Goal: Task Accomplishment & Management: Complete application form

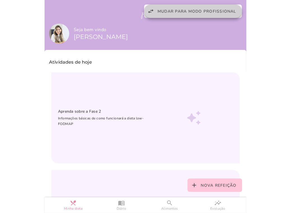
click at [218, 8] on button "swap_horiz Mudar para modo profissional" at bounding box center [193, 10] width 98 height 13
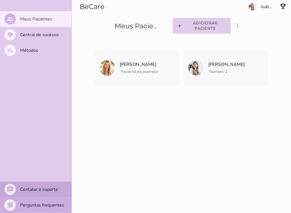
click at [0, 0] on slot "Contatar o suporte" at bounding box center [0, 0] width 0 height 0
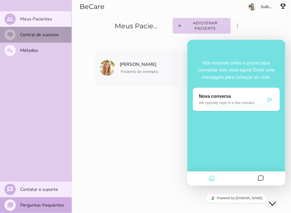
click at [0, 0] on slot "Central de sucesso" at bounding box center [0, 0] width 0 height 0
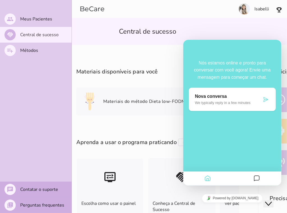
click at [201, 12] on section "Isabelli" at bounding box center [229, 9] width 115 height 18
click at [205, 178] on icon "Home" at bounding box center [207, 178] width 7 height 11
click at [0, 0] on slot "Contatar o suporte" at bounding box center [0, 0] width 0 height 0
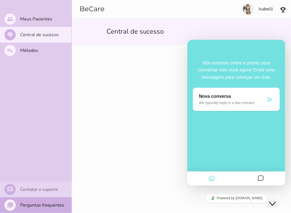
click at [0, 0] on slot "Contatar o suporte" at bounding box center [0, 0] width 0 height 0
click at [272, 200] on icon "Close Chat This icon closes the chat window." at bounding box center [272, 203] width 7 height 7
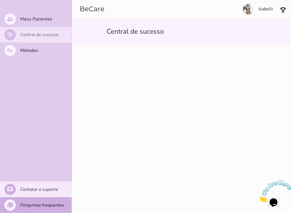
click at [0, 0] on slot "Central de sucesso" at bounding box center [0, 0] width 0 height 0
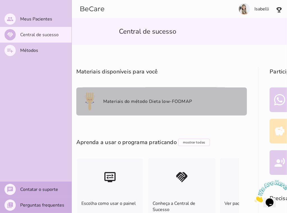
click at [143, 105] on mwc-list-item "Materiais do método Dieta low-FODMAP" at bounding box center [161, 102] width 171 height 28
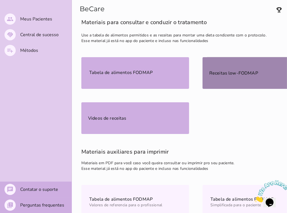
click at [0, 0] on slot "Receitas low-FODMAP" at bounding box center [0, 0] width 0 height 0
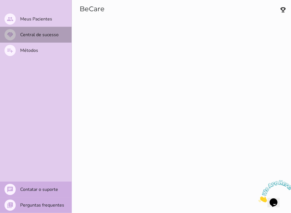
click at [0, 0] on slot "Central de sucesso" at bounding box center [0, 0] width 0 height 0
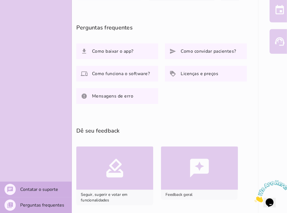
scroll to position [218, 0]
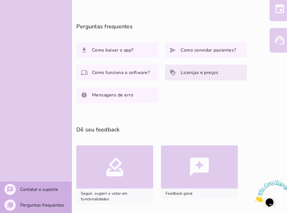
click at [0, 0] on slot "Licenças e preços" at bounding box center [0, 0] width 0 height 0
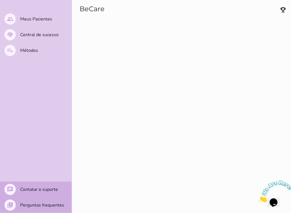
click at [271, 199] on img at bounding box center [276, 191] width 35 height 22
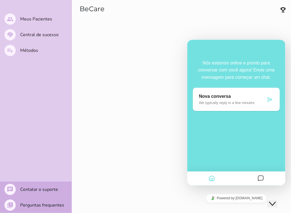
click at [270, 97] on icon at bounding box center [270, 100] width 6 height 6
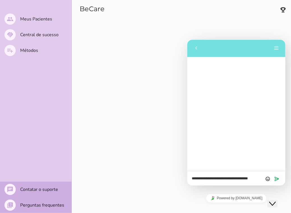
drag, startPoint x: 250, startPoint y: 177, endPoint x: 208, endPoint y: 179, distance: 42.1
click at [208, 179] on textarea "**********" at bounding box center [236, 179] width 89 height 4
drag, startPoint x: 208, startPoint y: 179, endPoint x: 217, endPoint y: 176, distance: 9.7
click at [217, 176] on textarea "**********" at bounding box center [236, 177] width 89 height 8
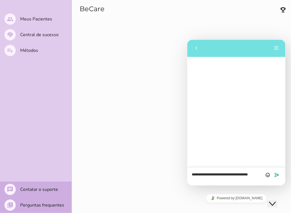
drag, startPoint x: 210, startPoint y: 180, endPoint x: 200, endPoint y: 174, distance: 12.3
click at [200, 174] on textarea "**********" at bounding box center [236, 177] width 89 height 8
type textarea "**********"
click at [277, 174] on icon "Enviar" at bounding box center [277, 174] width 5 height 5
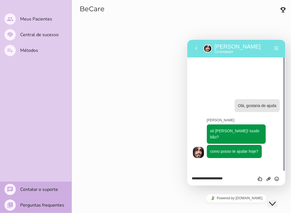
click at [209, 182] on div "**********" at bounding box center [236, 179] width 98 height 14
click at [203, 178] on textarea "**********" at bounding box center [236, 179] width 89 height 4
type textarea "**********"
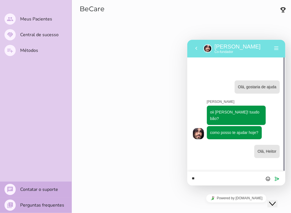
type textarea "*"
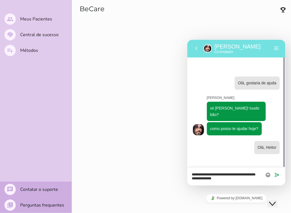
type textarea "**********"
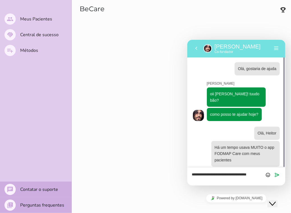
type textarea "**********"
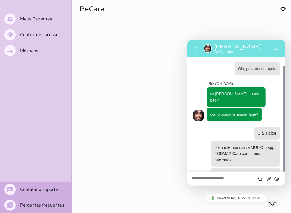
scroll to position [14, 0]
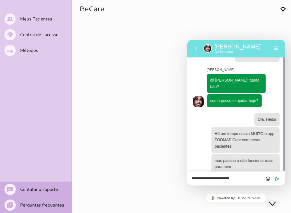
type textarea "**********"
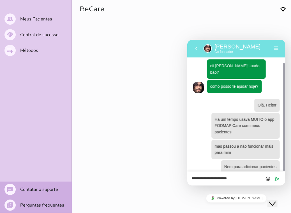
type textarea "**********"
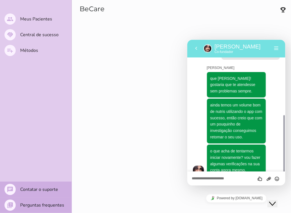
scroll to position [159, 0]
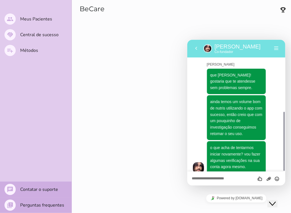
click at [221, 178] on textarea at bounding box center [236, 179] width 89 height 4
type textarea "**"
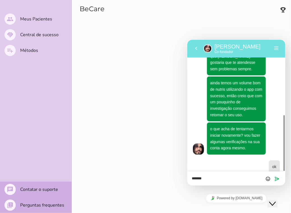
type textarea "********"
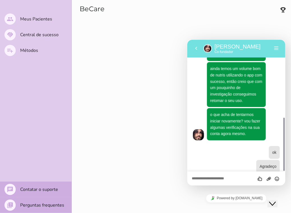
click at [202, 178] on textarea at bounding box center [236, 179] width 89 height 4
type textarea "*"
type textarea "**********"
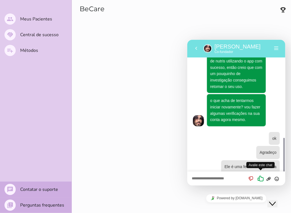
scroll to position [222, 0]
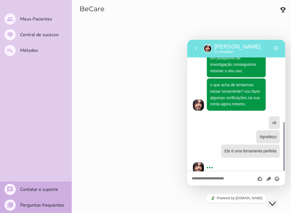
click at [214, 178] on textarea at bounding box center [236, 179] width 89 height 4
type textarea "*"
click at [277, 48] on button "Menu" at bounding box center [276, 48] width 9 height 8
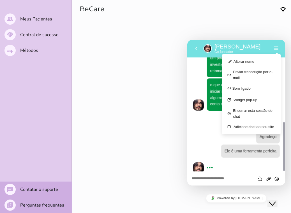
click at [250, 48] on p "[PERSON_NAME]" at bounding box center [244, 46] width 58 height 7
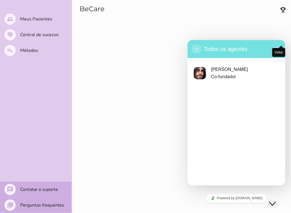
scroll to position [258, 0]
click at [198, 49] on icon "button" at bounding box center [196, 48] width 5 height 7
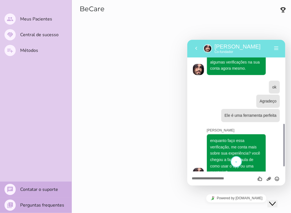
scroll to position [264, 0]
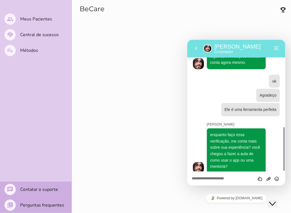
click at [218, 176] on div "Avalie este chat Fazer upload de arquivo Inserir emoji" at bounding box center [236, 178] width 89 height 5
click at [216, 178] on textarea at bounding box center [236, 179] width 89 height 4
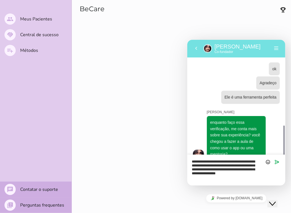
scroll to position [281, 0]
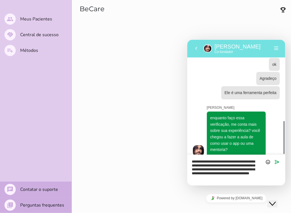
type textarea "**********"
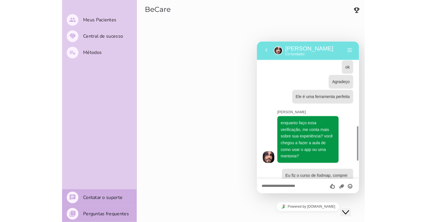
scroll to position [314, 0]
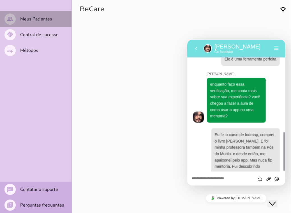
click at [0, 0] on slot "Meus Pacientes" at bounding box center [0, 0] width 0 height 0
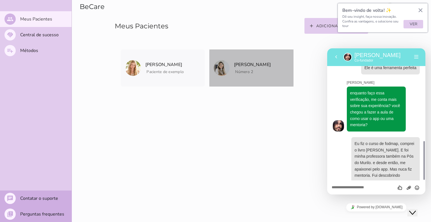
click at [242, 80] on mwc-list-item "[PERSON_NAME] Número 2 Arquivar paciente Quando você finalizar a terapia digita…" at bounding box center [251, 67] width 84 height 37
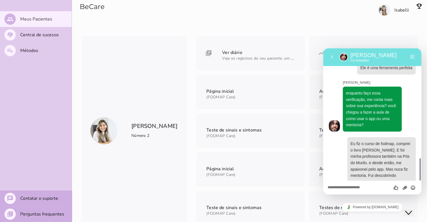
scroll to position [330, 0]
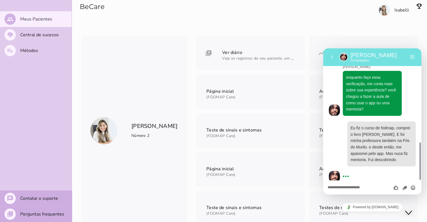
click at [291, 17] on section "Isabelli" at bounding box center [334, 18] width 185 height 36
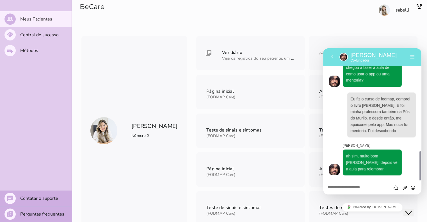
click at [291, 16] on section "Isabelli" at bounding box center [334, 18] width 185 height 36
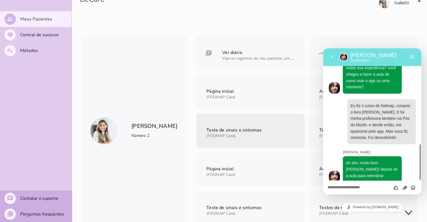
scroll to position [7, 0]
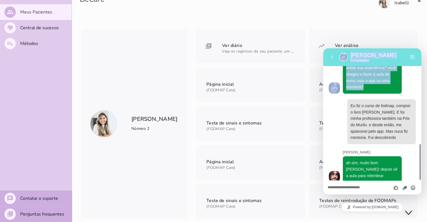
drag, startPoint x: 329, startPoint y: 50, endPoint x: 314, endPoint y: 44, distance: 16.8
click at [291, 48] on html "**********" at bounding box center [372, 121] width 98 height 146
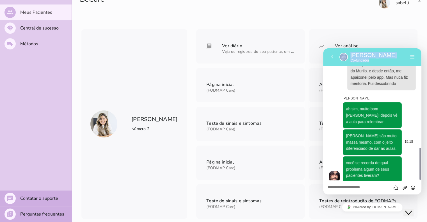
scroll to position [406, 0]
click at [291, 187] on textarea at bounding box center [372, 187] width 89 height 4
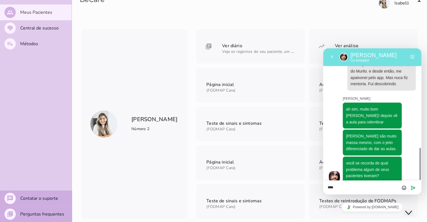
scroll to position [406, 0]
type textarea "*"
type textarea "**********"
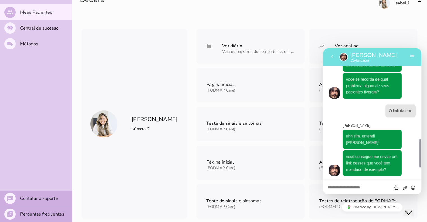
scroll to position [477, 0]
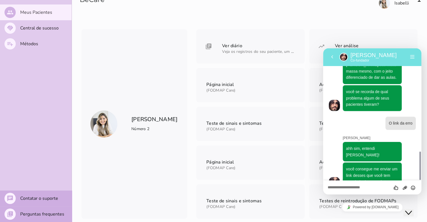
click at [133, 24] on section "BeCare" at bounding box center [157, 11] width 170 height 36
click at [291, 188] on textarea at bounding box center [372, 187] width 89 height 4
type textarea "**********"
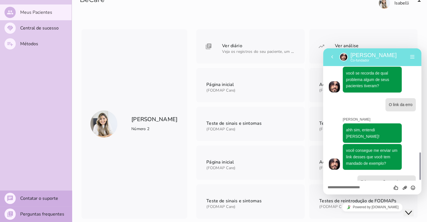
click at [129, 60] on div "[PERSON_NAME] Número 2" at bounding box center [134, 123] width 106 height 189
click at [0, 0] on slot "Meus Pacientes" at bounding box center [0, 0] width 0 height 0
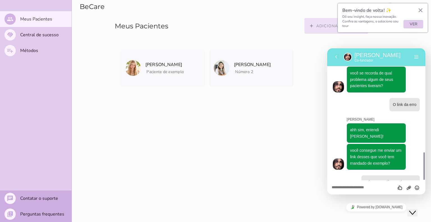
click at [291, 22] on button "add Adicionar paciente" at bounding box center [337, 26] width 64 height 16
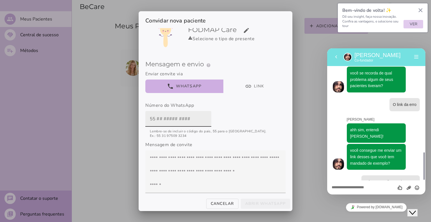
scroll to position [29, 0]
click at [179, 123] on input "text" at bounding box center [178, 119] width 57 height 16
click at [154, 115] on input "text" at bounding box center [178, 119] width 57 height 16
paste input "99986-0466"
click at [147, 120] on label "99986-0466" at bounding box center [178, 119] width 66 height 16
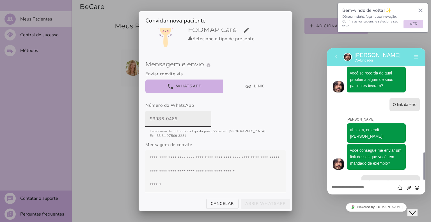
click at [150, 120] on input "99986-0466" at bounding box center [178, 119] width 57 height 16
click at [150, 118] on input "84 99986-0466" at bounding box center [178, 119] width 57 height 16
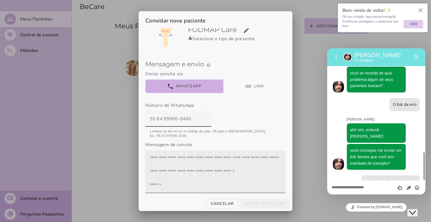
scroll to position [27, 0]
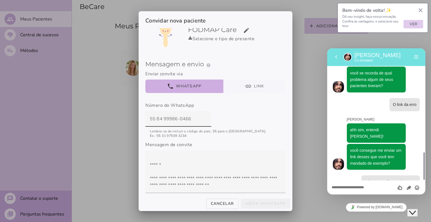
type input "55 84 99986-0466"
type mwc-textfield "55 84 99986-0466"
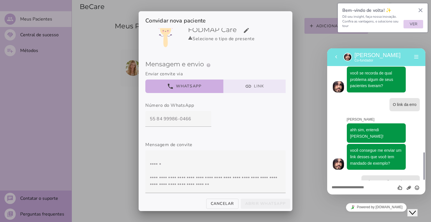
click at [253, 87] on button "link Link" at bounding box center [254, 85] width 63 height 13
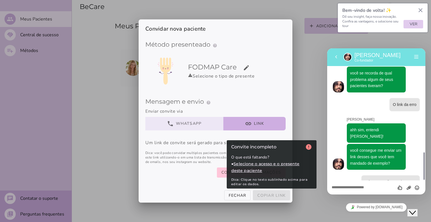
drag, startPoint x: 198, startPoint y: 117, endPoint x: 382, endPoint y: 149, distance: 186.3
click at [291, 149] on div "Convidar nova paciente Método presenteado help Presenteie com um Método de Trat…" at bounding box center [215, 111] width 431 height 222
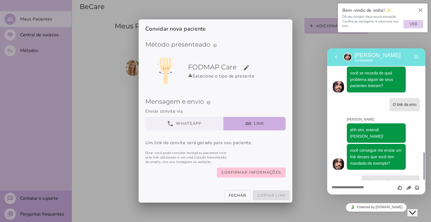
click at [291, 192] on div at bounding box center [215, 111] width 431 height 222
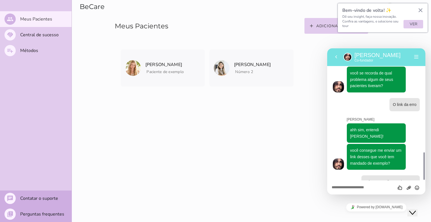
click at [291, 183] on div "Avalie este chat Fazer upload de arquivo Inserir emoji" at bounding box center [376, 187] width 98 height 14
click at [291, 187] on textarea at bounding box center [376, 187] width 89 height 4
type textarea "**********"
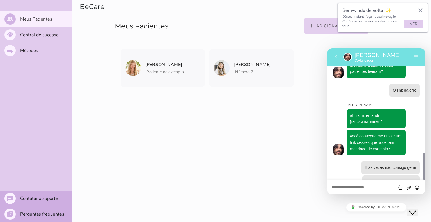
click at [0, 0] on slot "Adicionar paciente" at bounding box center [0, 0] width 0 height 0
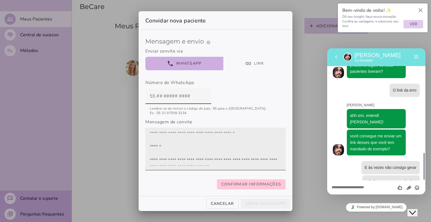
scroll to position [27, 0]
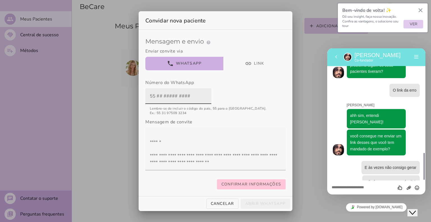
click at [157, 92] on input "text" at bounding box center [178, 96] width 57 height 16
drag, startPoint x: 157, startPoint y: 92, endPoint x: 199, endPoint y: 96, distance: 41.8
click at [199, 96] on input "text" at bounding box center [178, 96] width 57 height 16
paste input "99986-0466"
click at [152, 90] on input "5599986-0466" at bounding box center [178, 96] width 57 height 16
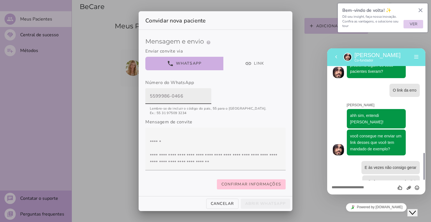
click at [154, 92] on input "5599986-0466" at bounding box center [178, 96] width 57 height 16
click at [154, 92] on input "5584 99986-0466" at bounding box center [178, 96] width 57 height 16
click at [177, 91] on input "55 84 99986-0466" at bounding box center [178, 96] width 57 height 16
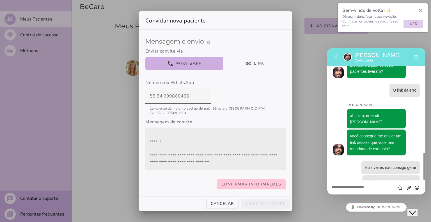
type input "55 84 999860466"
type mwc-textfield "55 84 999860466"
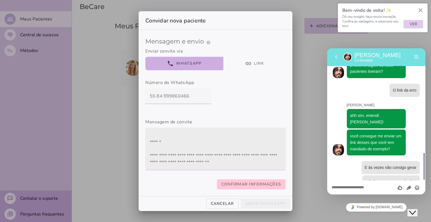
scroll to position [0, 0]
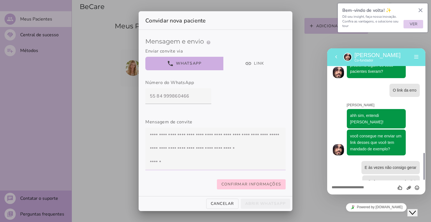
click at [242, 184] on button "Confirmar informações" at bounding box center [251, 184] width 69 height 10
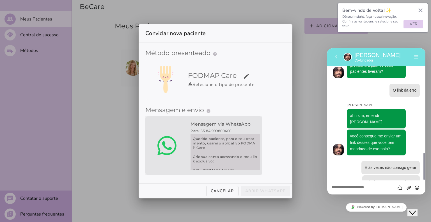
scroll to position [45, 0]
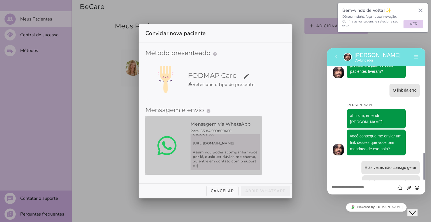
click at [220, 156] on span "Querido paciente, para o seu tratamento, usarei o aplicativo FODMAP Care Crie s…" at bounding box center [225, 152] width 69 height 36
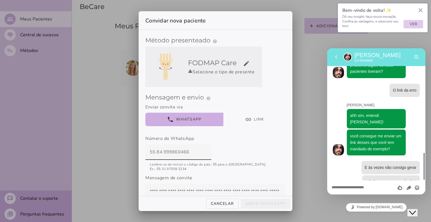
click at [0, 0] on slot "edit" at bounding box center [0, 0] width 0 height 0
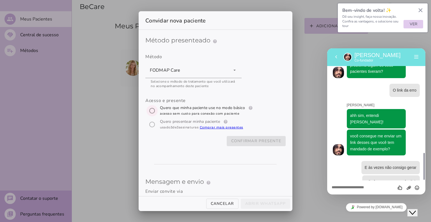
click at [149, 113] on input "[object Object]" at bounding box center [151, 110] width 13 height 13
radio input "****"
type mwc-radio "trial-extension"
click at [148, 124] on div "Acesso e presente" at bounding box center [215, 114] width 140 height 34
click at [152, 124] on div "Acesso e presente" at bounding box center [215, 114] width 140 height 34
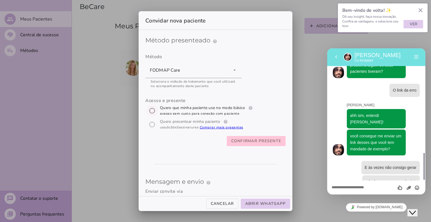
click at [152, 125] on div "Acesso e presente" at bounding box center [215, 114] width 140 height 34
click at [152, 113] on input "[object Object]" at bounding box center [151, 110] width 13 height 13
click at [152, 124] on div "Acesso e presente" at bounding box center [215, 114] width 140 height 34
click at [0, 0] on slot "Confirmar presente" at bounding box center [0, 0] width 0 height 0
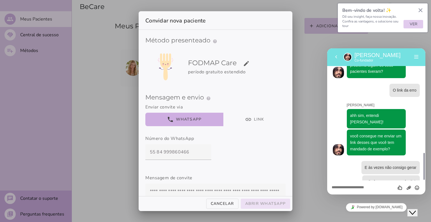
click at [0, 0] on slot "Abrir WhatsApp" at bounding box center [0, 0] width 0 height 0
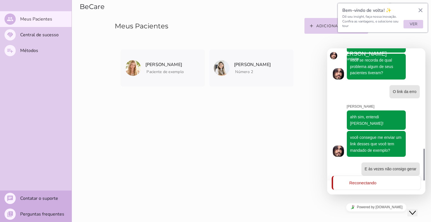
scroll to position [496, 0]
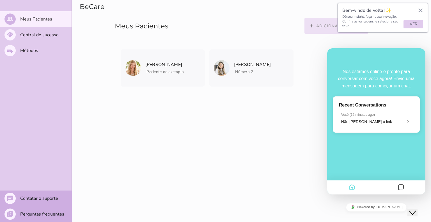
click at [291, 33] on button "add Adicionar paciente" at bounding box center [337, 26] width 64 height 16
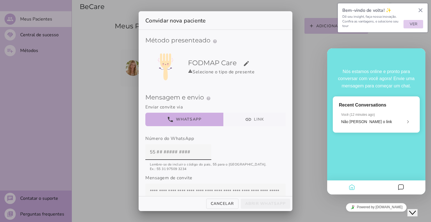
click at [248, 124] on button "link Link" at bounding box center [254, 119] width 63 height 13
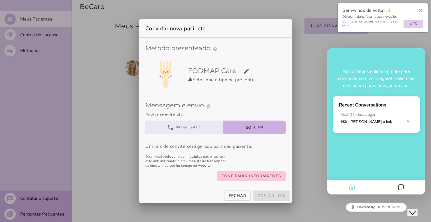
click at [207, 125] on button "phone WhatsApp" at bounding box center [184, 126] width 78 height 13
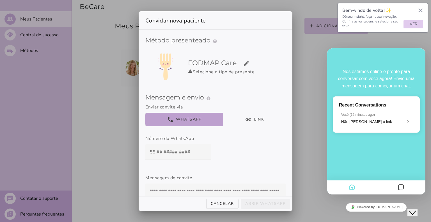
scroll to position [61, 0]
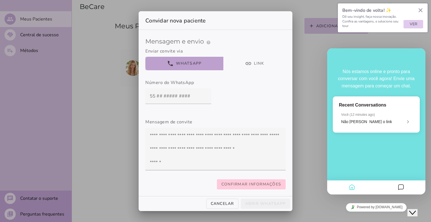
click at [0, 0] on slot "Confirmar informações" at bounding box center [0, 0] width 0 height 0
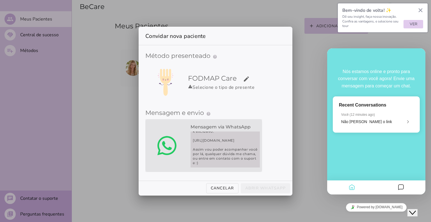
scroll to position [45, 0]
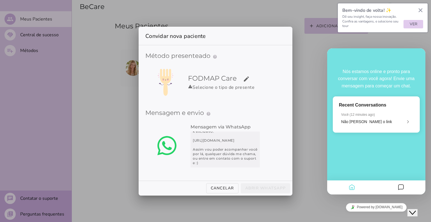
click at [236, 178] on div "Método presenteado help Presenteie com um Método de Tratamento Como funciona o …" at bounding box center [216, 112] width 154 height 135
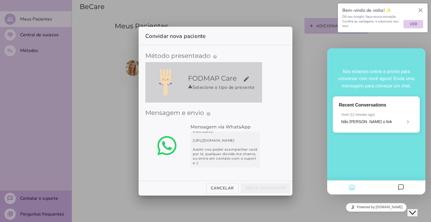
click at [236, 87] on div "warning Selecione o tipo de presente" at bounding box center [224, 87] width 72 height 7
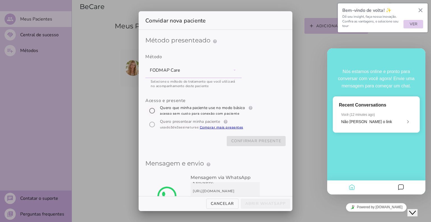
click at [153, 110] on input "[object Object]" at bounding box center [151, 110] width 13 height 13
radio input "****"
type mwc-radio "trial-extension"
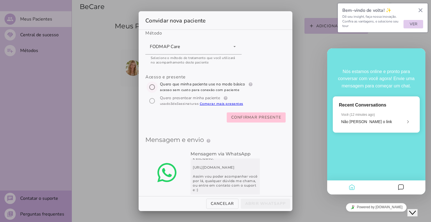
scroll to position [33, 0]
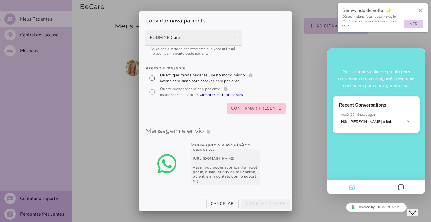
click at [236, 39] on div "FODMAP Care" at bounding box center [193, 38] width 96 height 16
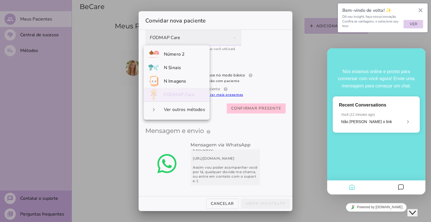
click at [236, 39] on div "FODMAP Care" at bounding box center [193, 38] width 96 height 16
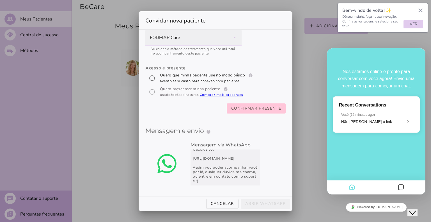
click at [231, 39] on div "FODMAP Care" at bounding box center [193, 38] width 96 height 16
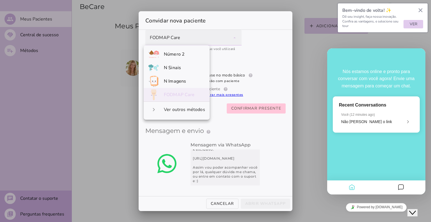
click at [231, 39] on div "FODMAP Care" at bounding box center [193, 38] width 96 height 16
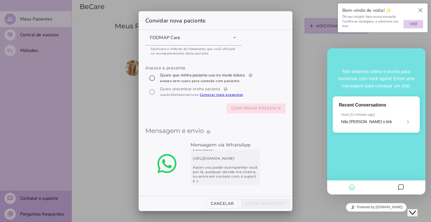
click at [263, 111] on span "Confirmar presente" at bounding box center [256, 108] width 50 height 7
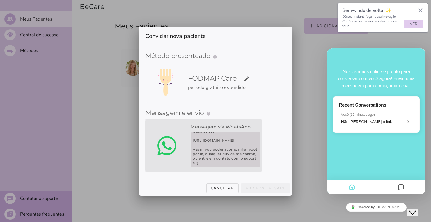
scroll to position [0, 0]
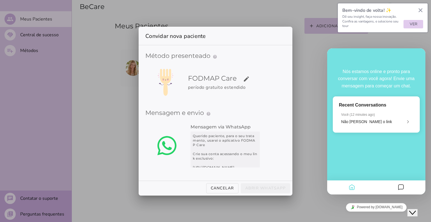
click at [227, 109] on fieldset "Mensagem e envio help Enviar o convite Como funciona o convite? Preencha os dad…" at bounding box center [215, 138] width 140 height 69
click at [225, 185] on button "Cancelar" at bounding box center [222, 188] width 32 height 10
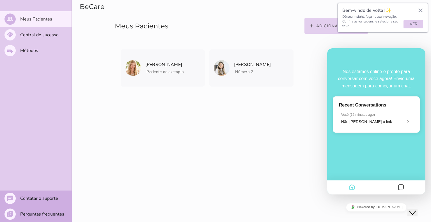
click at [0, 0] on slot "Adicionar paciente" at bounding box center [0, 0] width 0 height 0
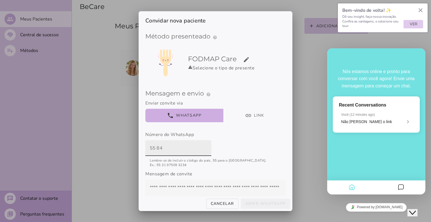
paste input "99986-0466"
click at [176, 149] on input "55 84 99986-0466" at bounding box center [178, 148] width 57 height 16
drag, startPoint x: 188, startPoint y: 148, endPoint x: 136, endPoint y: 145, distance: 52.6
click at [136, 145] on div "Convidar nova paciente Método presenteado help Presenteie com um Método de Trat…" at bounding box center [215, 111] width 431 height 222
click at [212, 151] on label "Número do WhatsApp" at bounding box center [215, 146] width 140 height 30
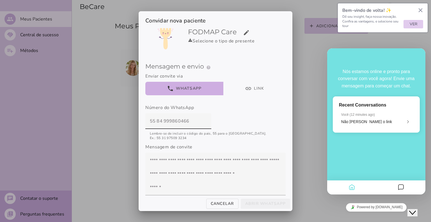
scroll to position [60, 0]
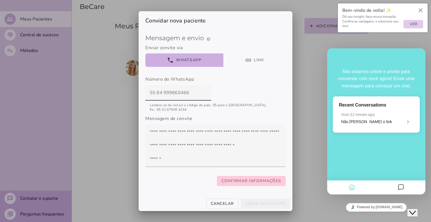
type input "55 84 999860466"
type mwc-textfield "55 84 999860466"
click at [0, 0] on slot "Confirmar informações" at bounding box center [0, 0] width 0 height 0
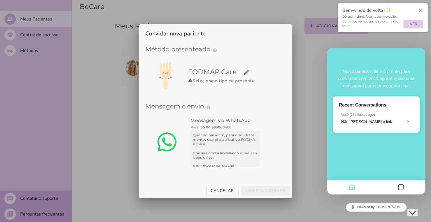
scroll to position [0, 0]
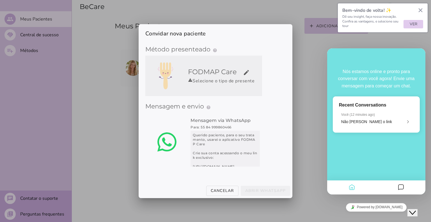
click at [210, 72] on h5 "FODMAP Care edit" at bounding box center [224, 71] width 72 height 9
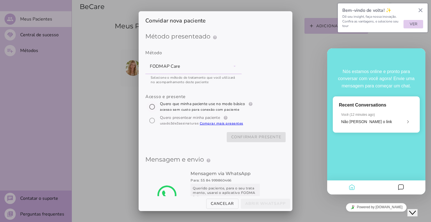
click at [150, 109] on input "[object Object]" at bounding box center [151, 106] width 13 height 13
radio input "****"
type mwc-radio "trial-extension"
click at [0, 0] on slot "Confirmar presente" at bounding box center [0, 0] width 0 height 0
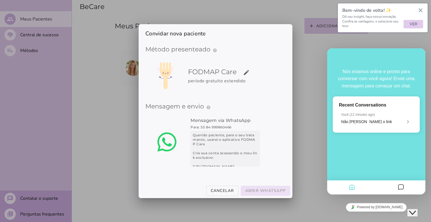
click at [0, 0] on slot "Abrir WhatsApp" at bounding box center [0, 0] width 0 height 0
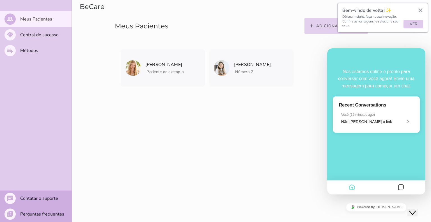
click at [291, 29] on button "add Adicionar paciente" at bounding box center [337, 26] width 64 height 16
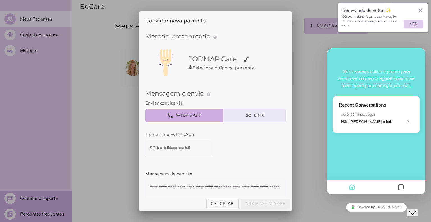
click at [249, 117] on button "link Link" at bounding box center [254, 115] width 63 height 13
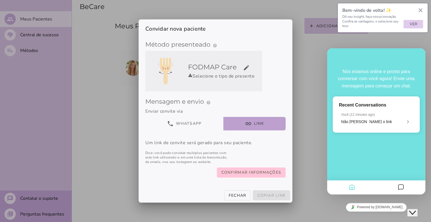
click at [217, 61] on div "FODMAP Care edit warning Selecione o tipo de presente" at bounding box center [224, 71] width 76 height 26
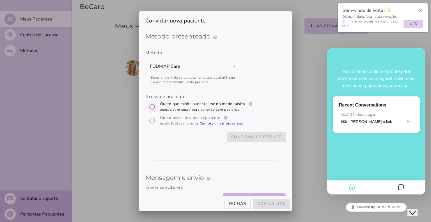
click at [152, 105] on input "[object Object]" at bounding box center [151, 106] width 13 height 13
radio input "****"
type mwc-radio "trial-extension"
click at [256, 134] on span "Confirmar presente" at bounding box center [256, 137] width 50 height 7
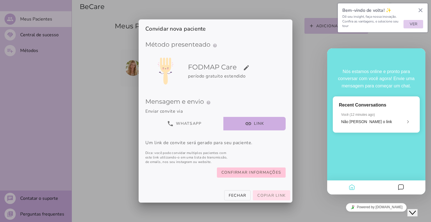
click at [270, 197] on span "Copiar link" at bounding box center [271, 195] width 28 height 5
